Goal: Task Accomplishment & Management: Use online tool/utility

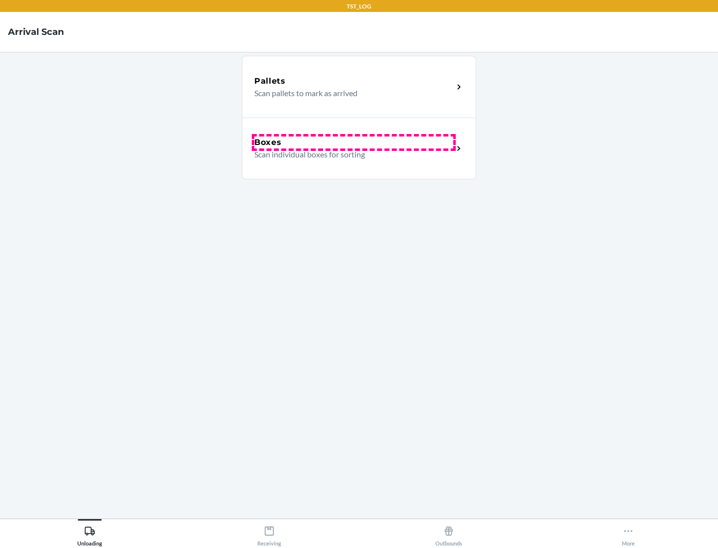
click at [353, 143] on div "Boxes" at bounding box center [353, 143] width 199 height 12
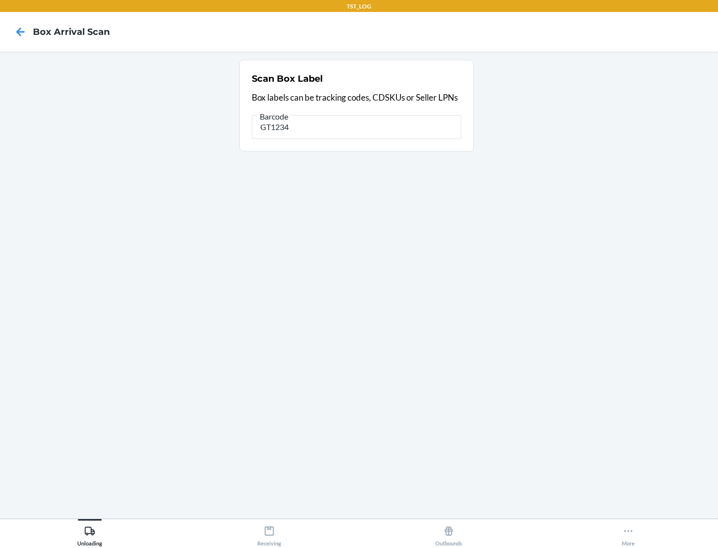
type input "GT1234"
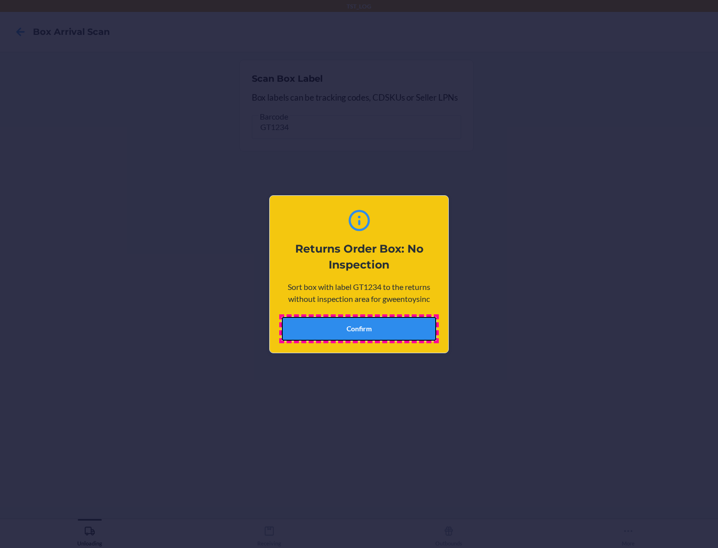
click at [359, 328] on button "Confirm" at bounding box center [359, 329] width 155 height 24
